Goal: Register for event/course

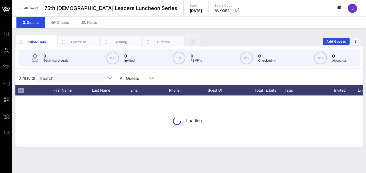
click at [32, 7] on span "All Events" at bounding box center [31, 8] width 14 height 4
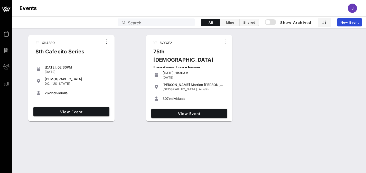
click at [133, 66] on div "XH48SQ 8th Cafecito Series Monday, 02:30PM Sep 15, 2025 National Education Asso…" at bounding box center [188, 78] width 353 height 91
